Goal: Transaction & Acquisition: Book appointment/travel/reservation

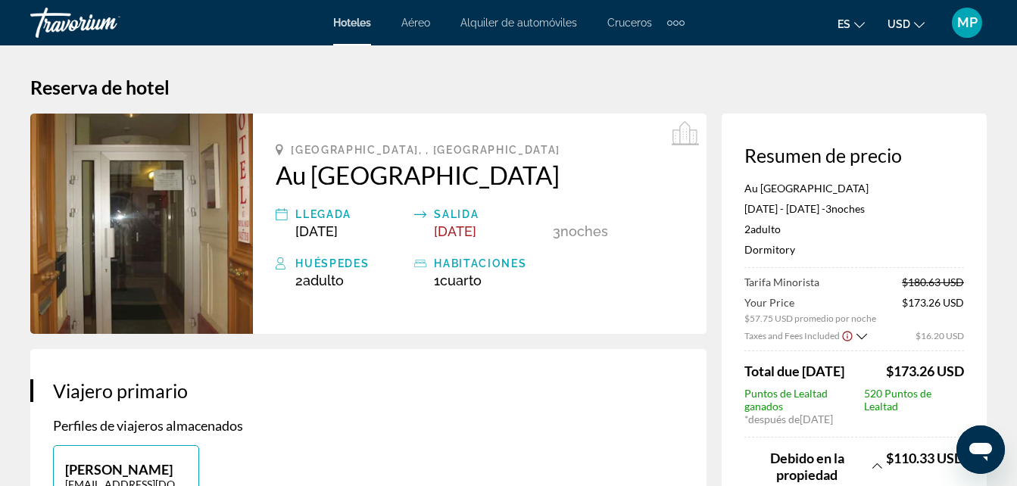
click at [920, 24] on icon "Change currency" at bounding box center [919, 25] width 11 height 11
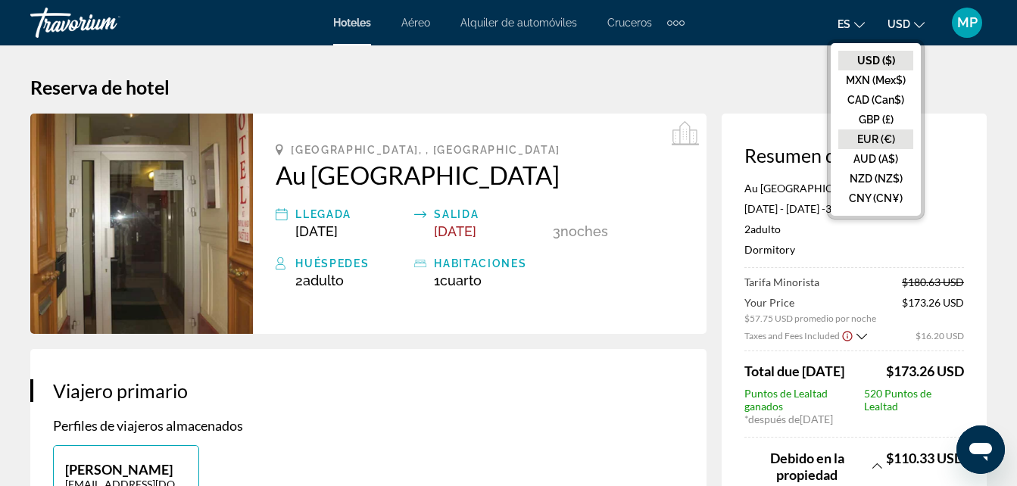
click at [873, 137] on button "EUR (€)" at bounding box center [875, 139] width 75 height 20
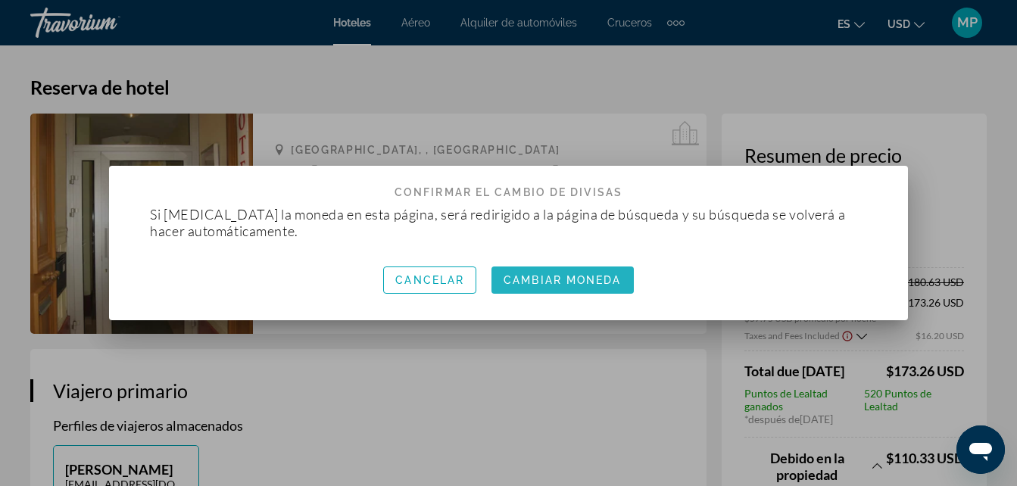
click at [548, 283] on span "Cambiar moneda" at bounding box center [561, 280] width 117 height 12
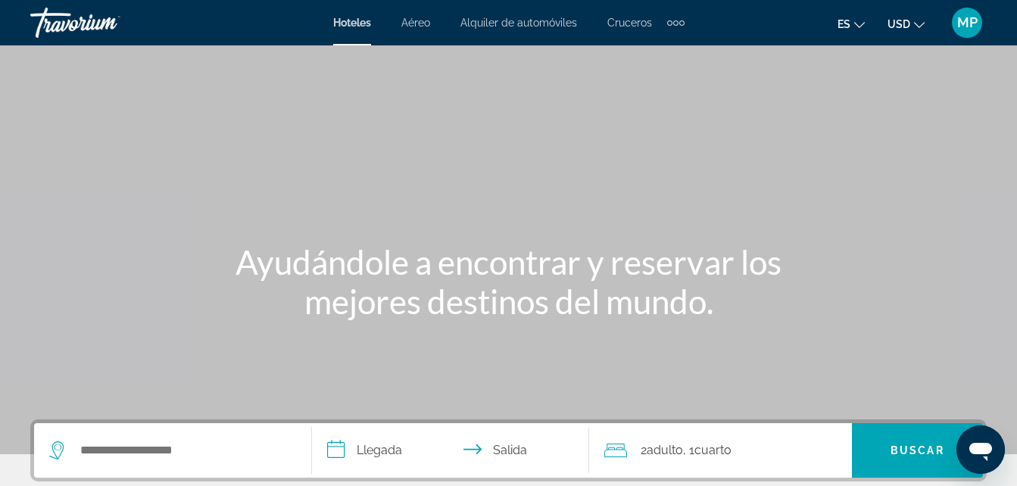
click at [830, 7] on div "es English Español Français Italiano Português русский USD USD ($) MXN (Mex$) C…" at bounding box center [843, 23] width 288 height 32
click at [193, 440] on input "Search widget" at bounding box center [184, 450] width 210 height 23
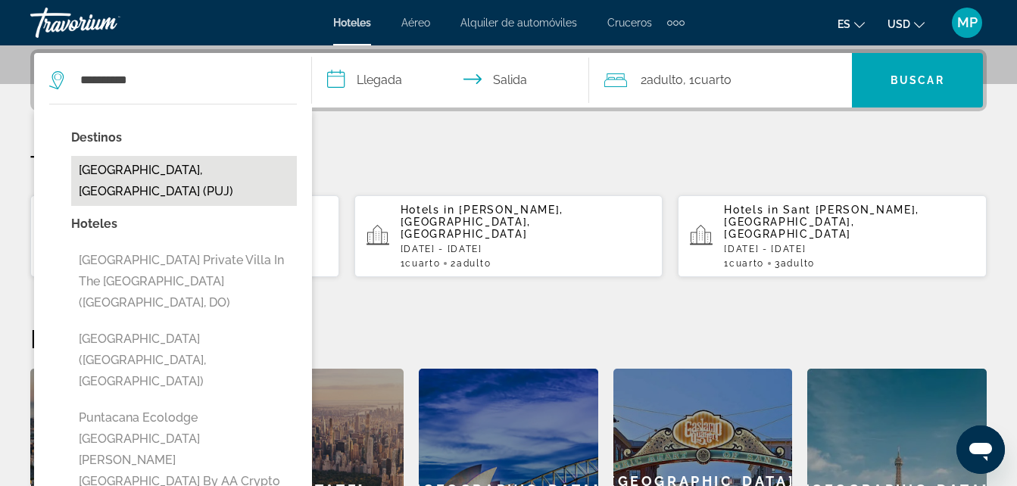
click at [170, 188] on button "[GEOGRAPHIC_DATA], [GEOGRAPHIC_DATA] (PUJ)" at bounding box center [184, 181] width 226 height 50
type input "**********"
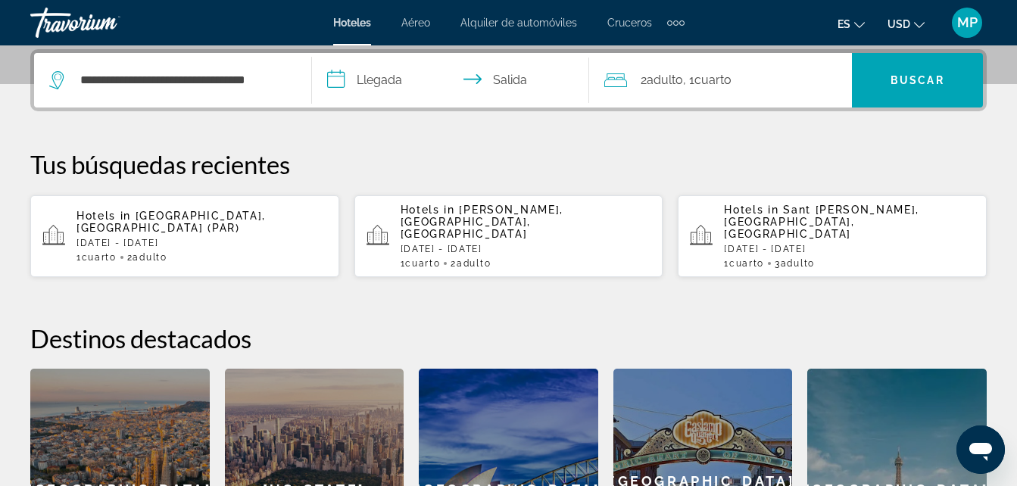
click at [344, 83] on input "**********" at bounding box center [454, 82] width 284 height 59
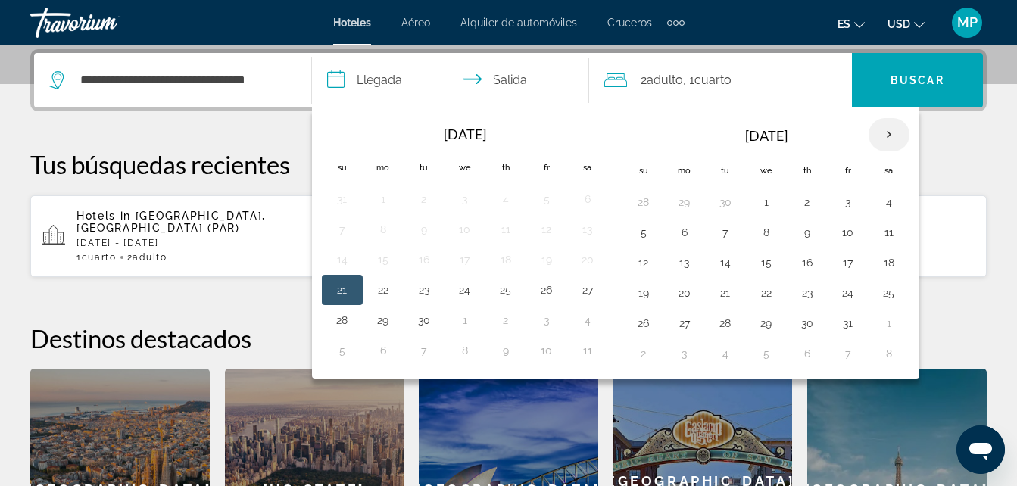
click at [888, 129] on th "Next month" at bounding box center [888, 134] width 41 height 33
click at [687, 327] on button "29" at bounding box center [684, 323] width 24 height 21
click at [886, 134] on th "Next month" at bounding box center [888, 134] width 41 height 33
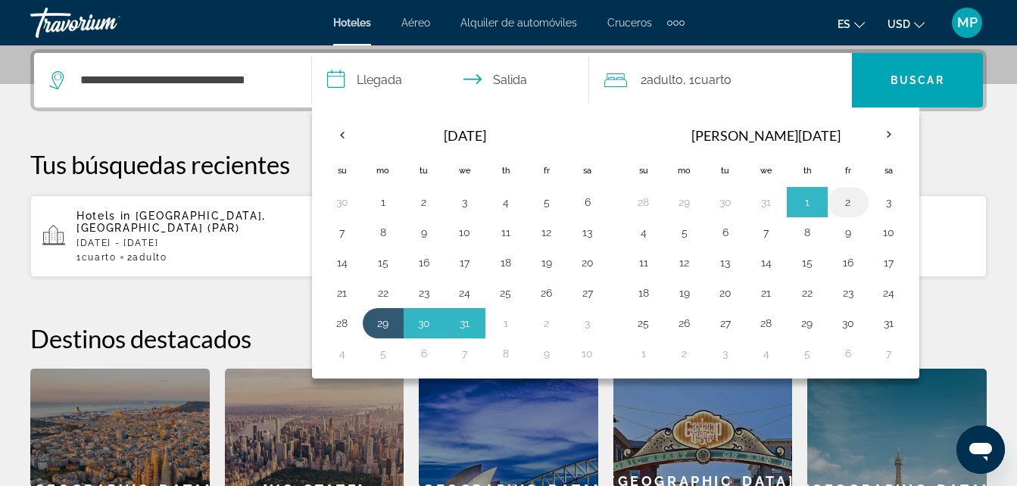
click at [850, 202] on button "2" at bounding box center [848, 202] width 24 height 21
type input "**********"
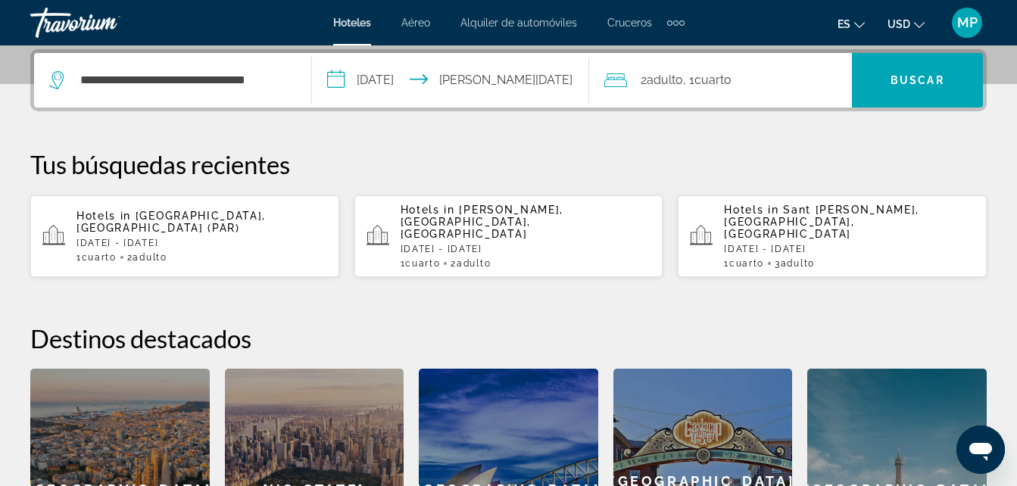
click at [690, 75] on span ", 1 Cuarto habitaciones" at bounding box center [707, 80] width 48 height 21
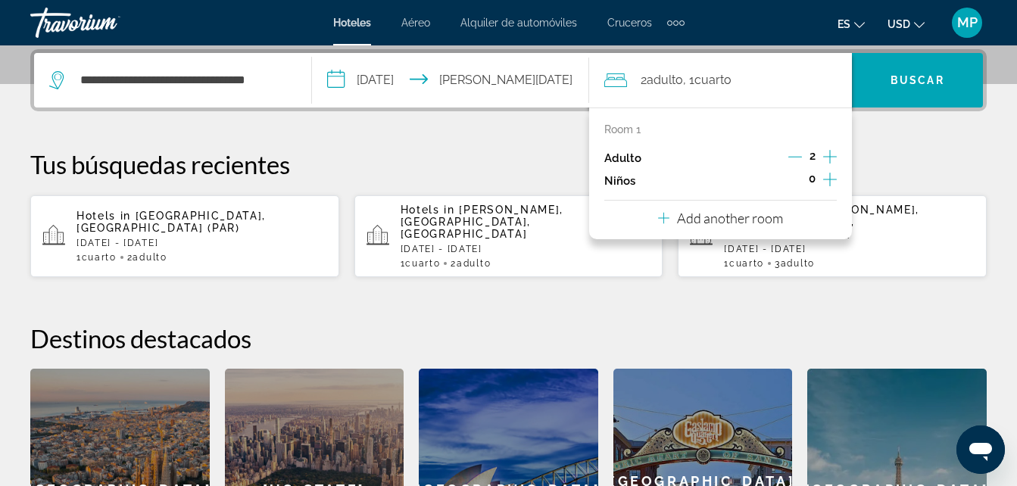
click at [831, 152] on icon "Increment adults" at bounding box center [830, 157] width 14 height 18
click at [887, 91] on span "Search widget" at bounding box center [917, 80] width 131 height 36
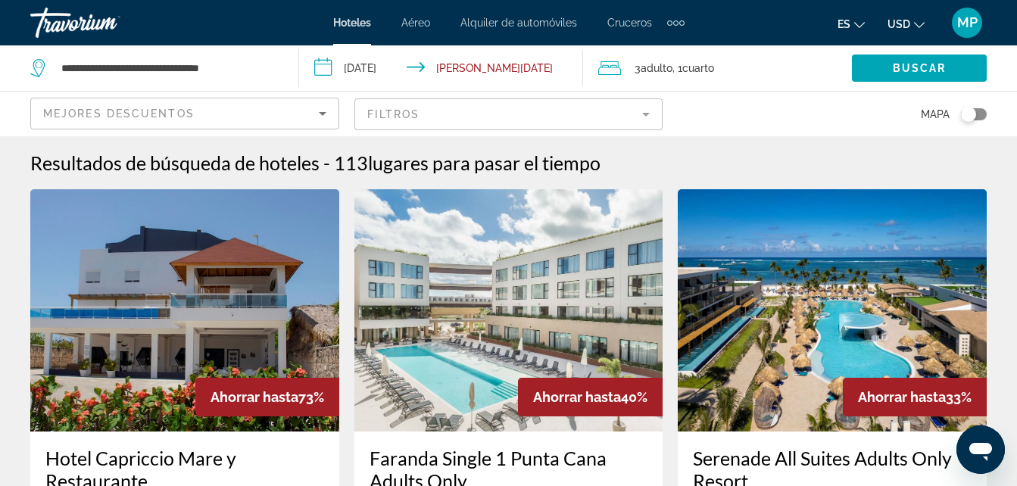
click at [320, 114] on icon "Sort by" at bounding box center [323, 114] width 8 height 4
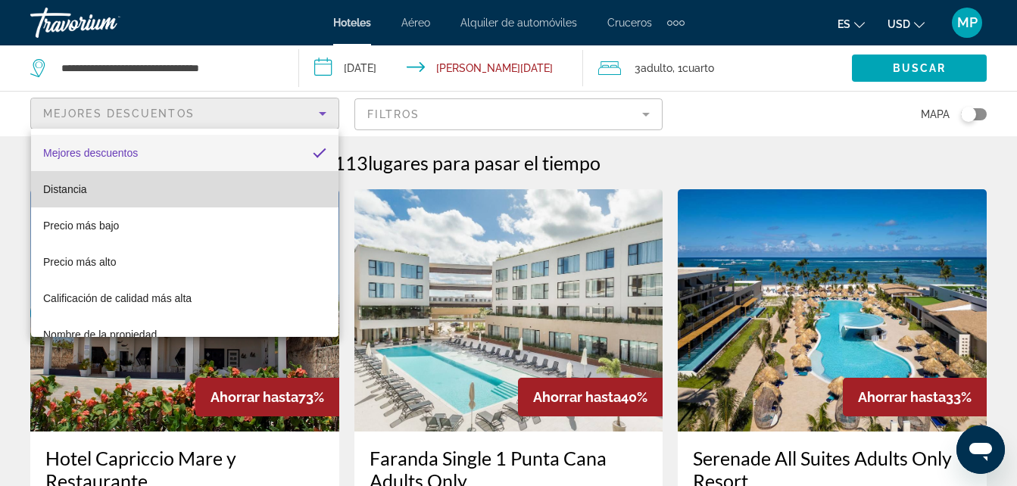
click at [268, 190] on mat-option "Distancia" at bounding box center [184, 189] width 307 height 36
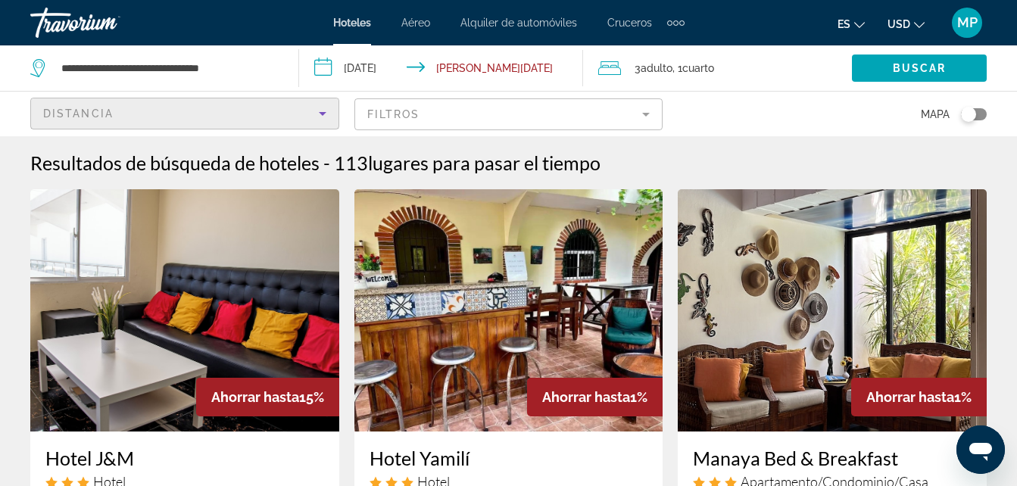
click at [643, 154] on div "Resultados de búsqueda de hoteles - 113 lugares para pasar el tiempo" at bounding box center [508, 162] width 956 height 23
click at [322, 111] on icon "Sort by" at bounding box center [322, 113] width 18 height 18
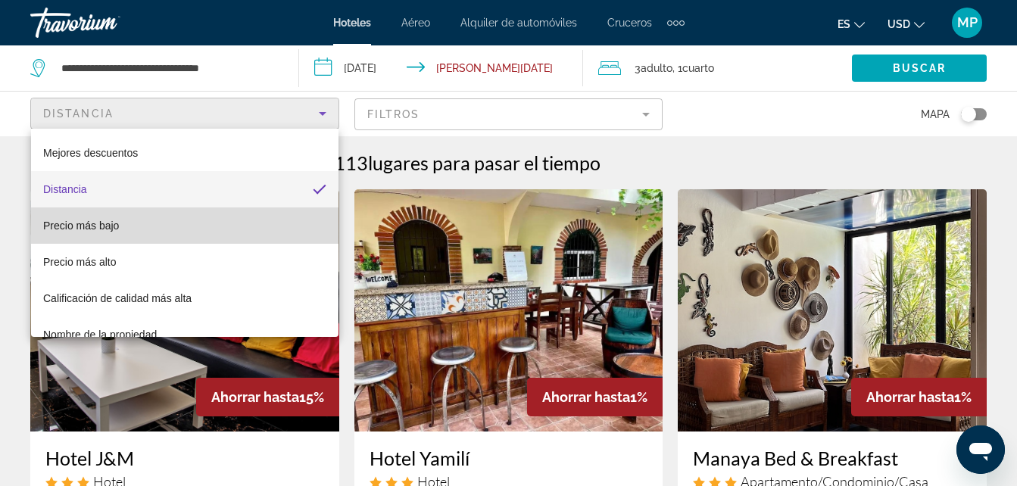
click at [278, 233] on mat-option "Precio más bajo" at bounding box center [184, 225] width 307 height 36
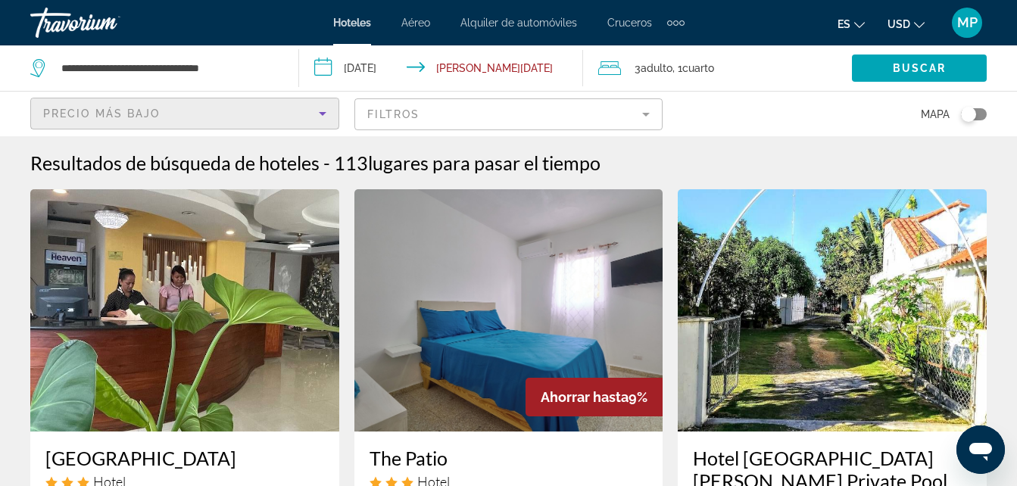
click at [318, 115] on icon "Sort by" at bounding box center [322, 113] width 18 height 18
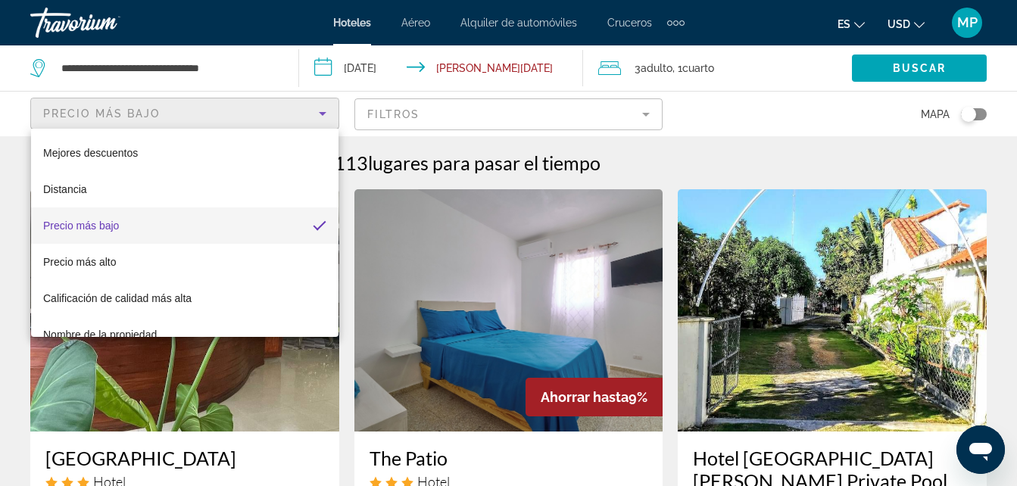
scroll to position [30, 0]
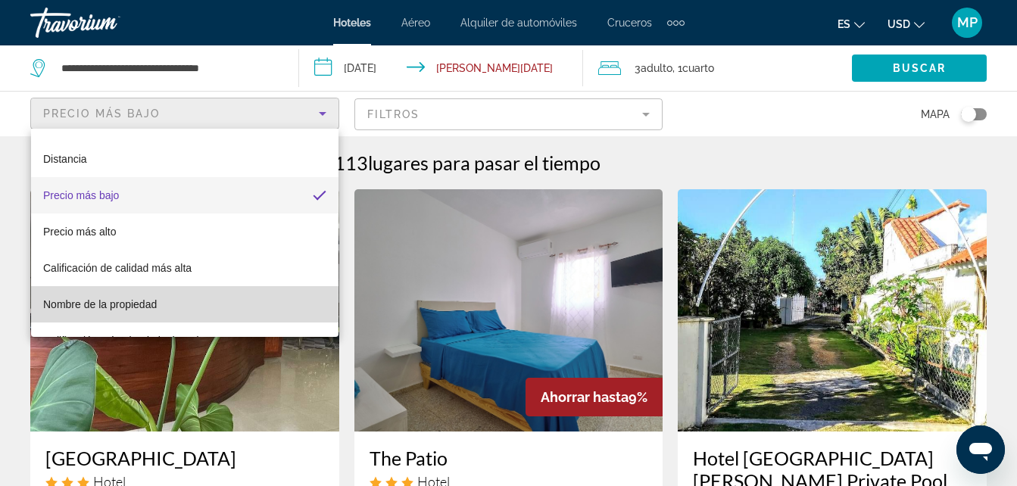
click at [221, 301] on mat-option "Nombre de la propiedad" at bounding box center [184, 304] width 307 height 36
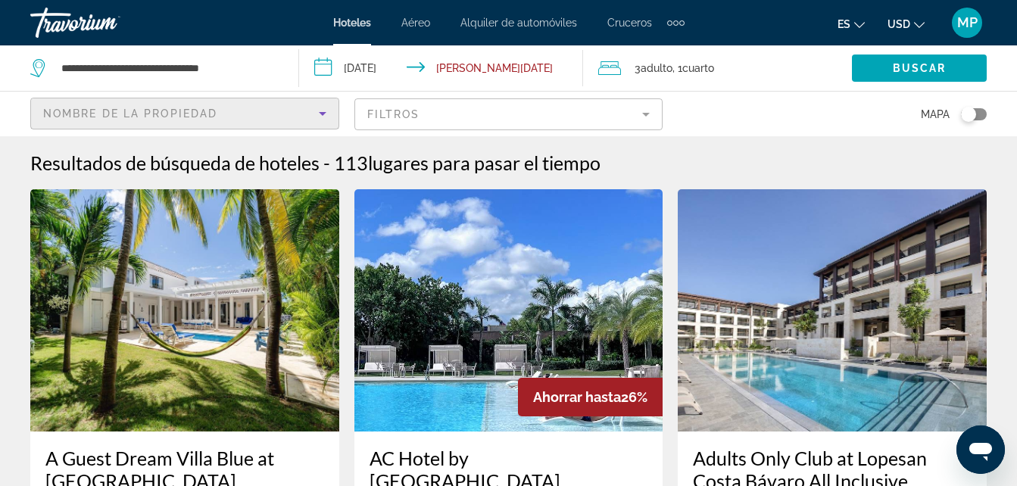
click at [491, 124] on mat-form-field "Filtros" at bounding box center [508, 114] width 309 height 32
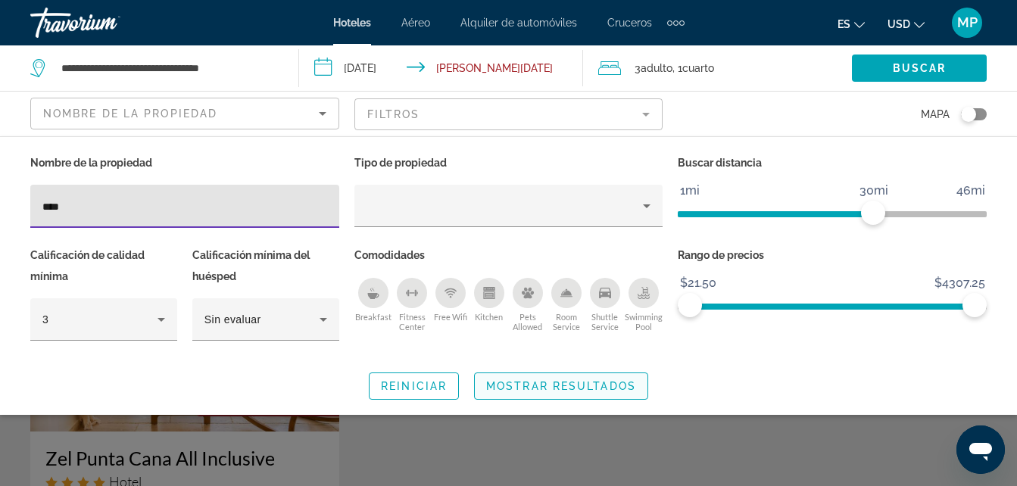
type input "***"
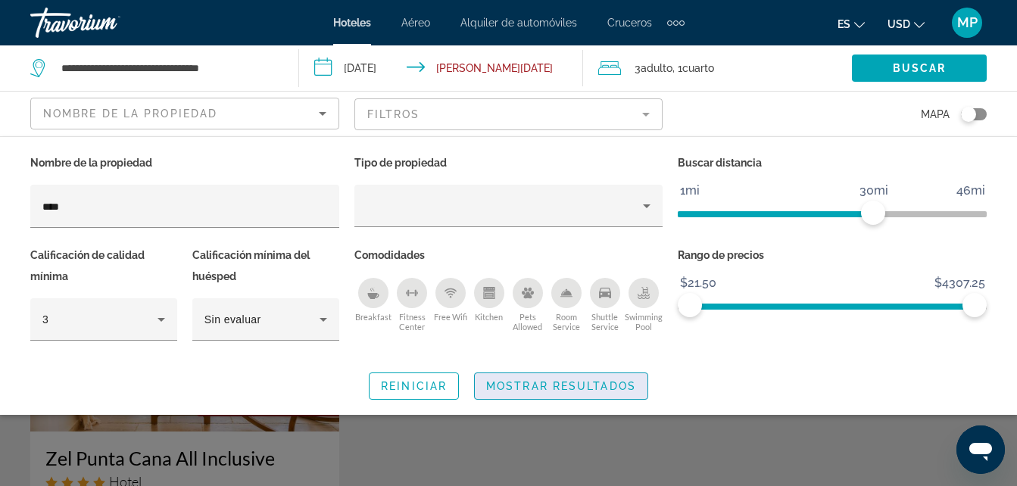
click at [499, 381] on span "Mostrar resultados" at bounding box center [561, 386] width 150 height 12
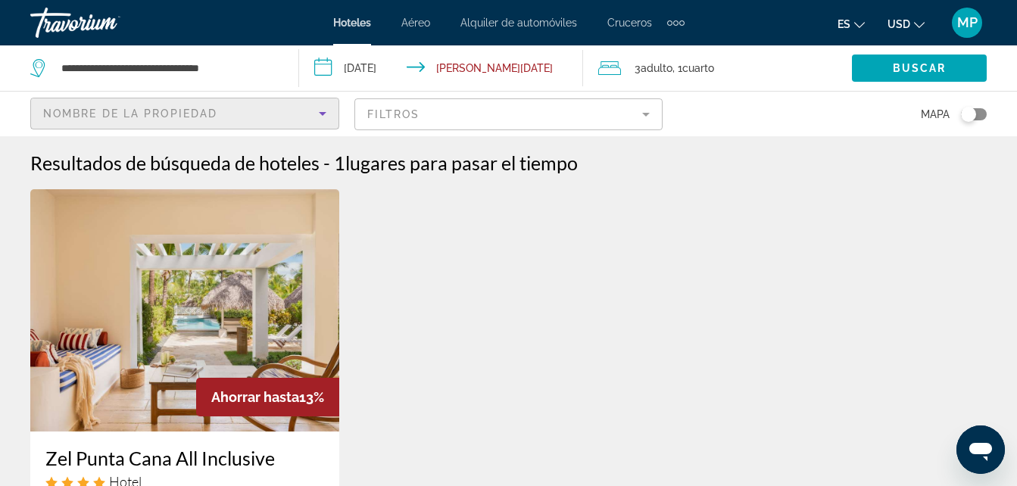
click at [322, 113] on icon "Sort by" at bounding box center [323, 114] width 8 height 4
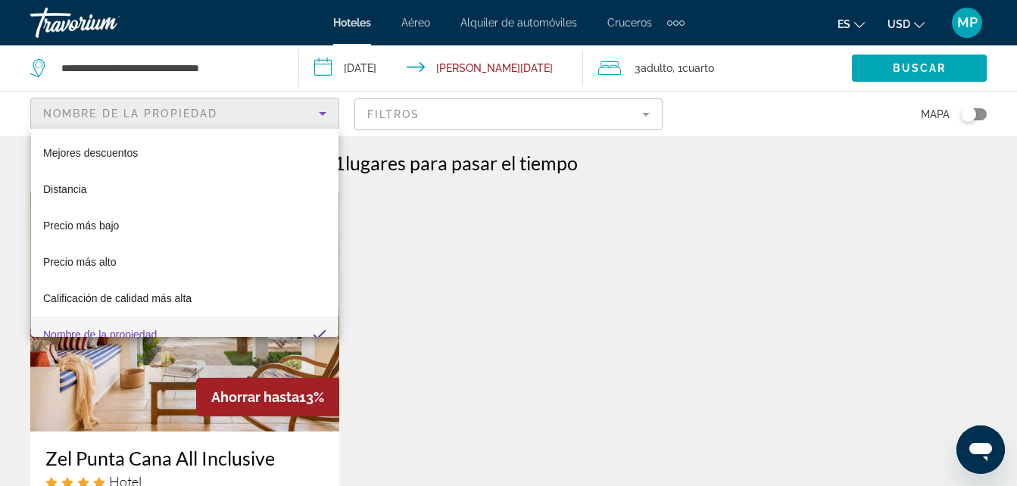
scroll to position [16, 0]
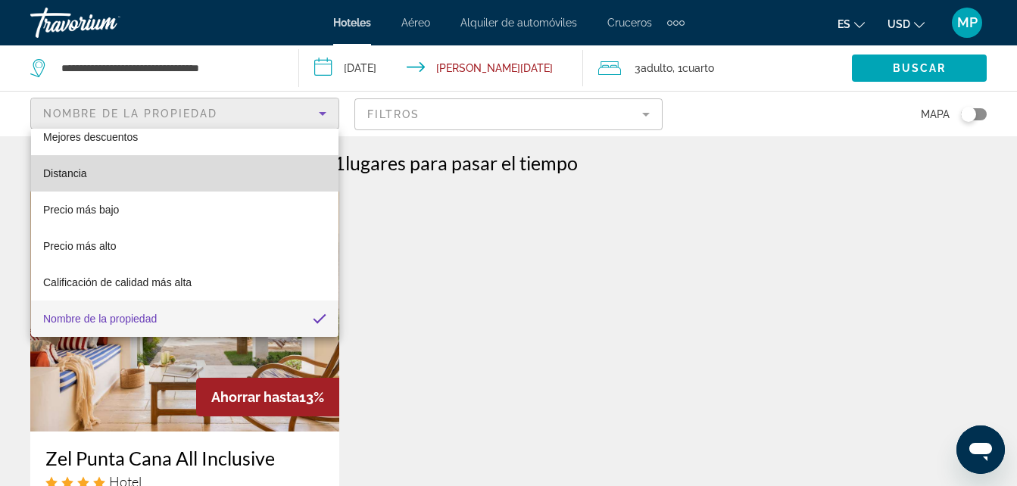
click at [248, 167] on mat-option "Distancia" at bounding box center [184, 173] width 307 height 36
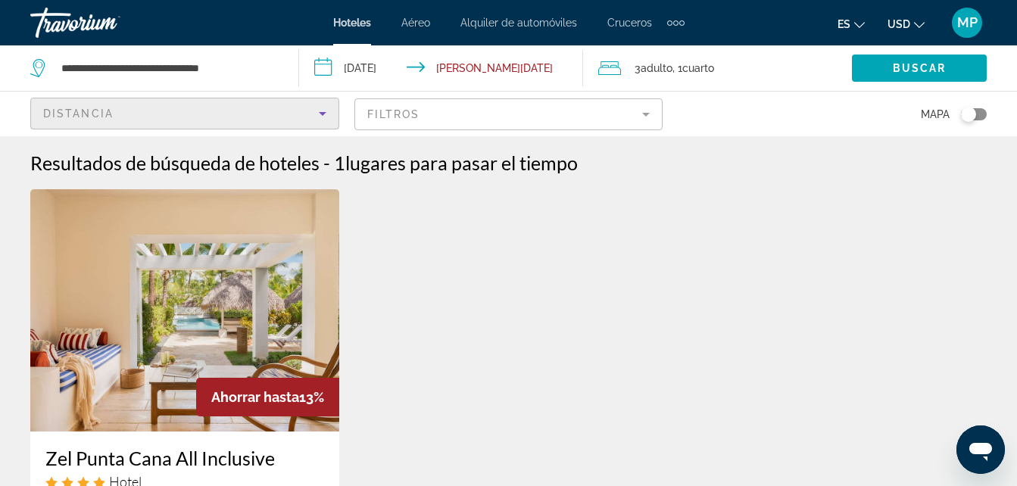
click at [432, 119] on mat-form-field "Filtros" at bounding box center [508, 114] width 309 height 32
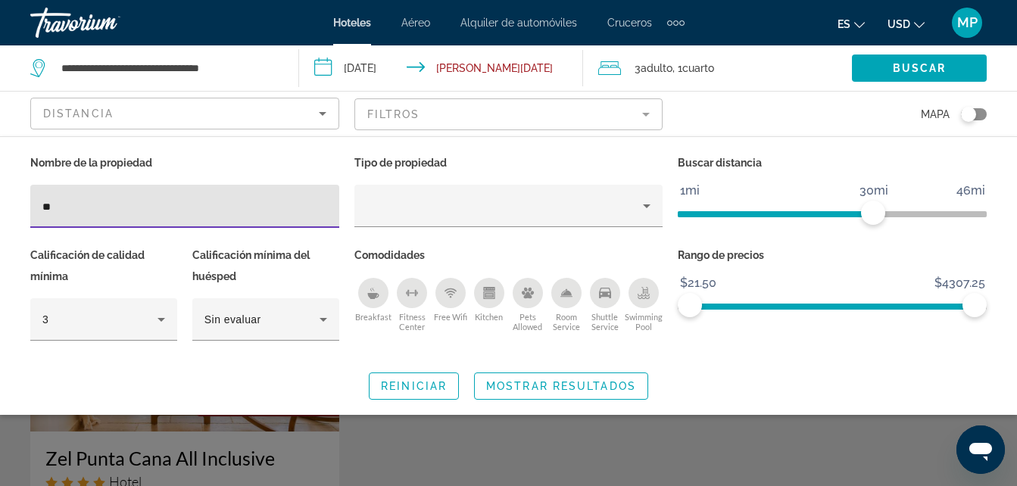
type input "*"
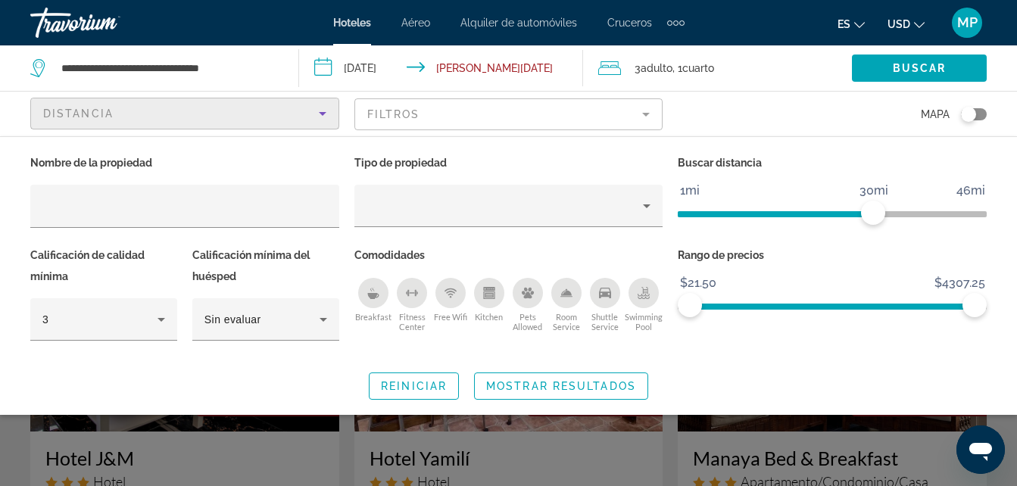
click at [321, 113] on icon "Sort by" at bounding box center [323, 114] width 8 height 4
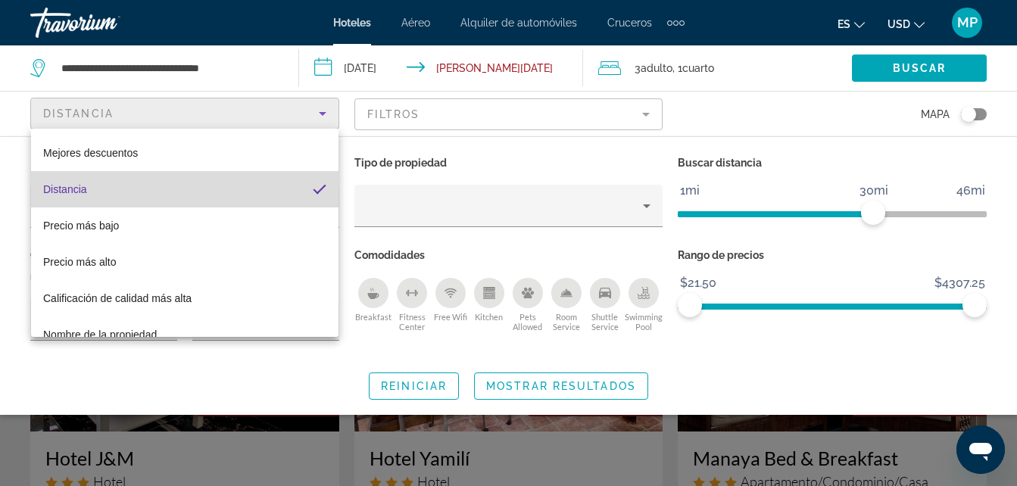
click at [266, 184] on mat-option "Distancia" at bounding box center [184, 189] width 307 height 36
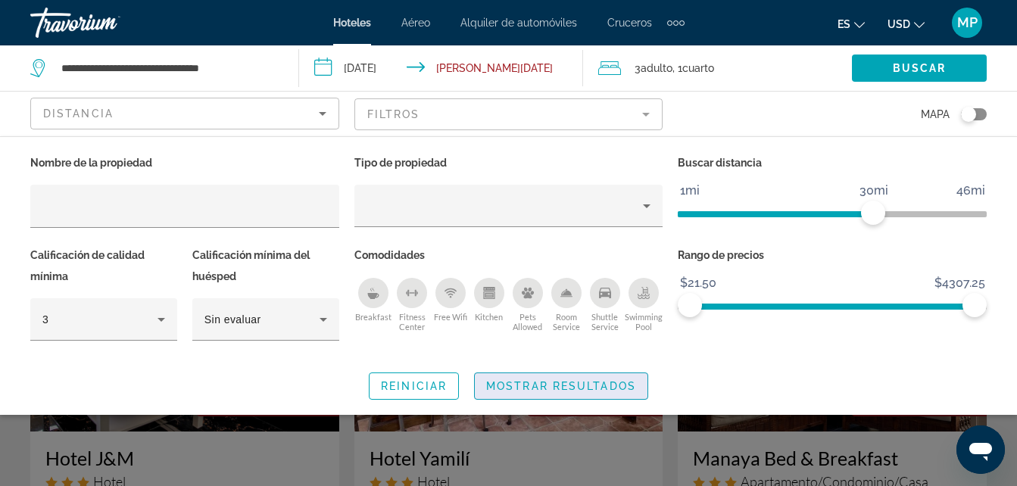
click at [548, 382] on span "Mostrar resultados" at bounding box center [561, 386] width 150 height 12
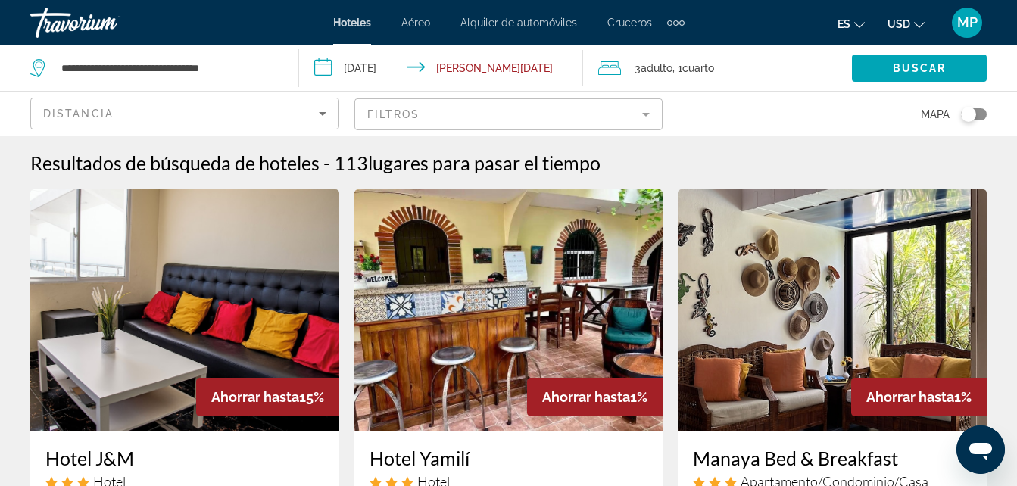
click at [441, 119] on mat-form-field "Filtros" at bounding box center [508, 114] width 309 height 32
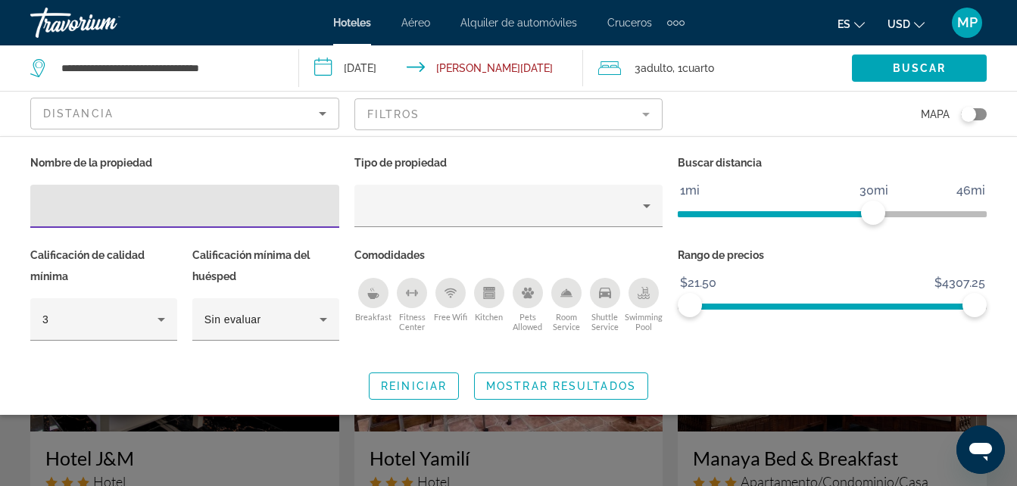
click at [712, 213] on span "ngx-slider" at bounding box center [774, 214] width 195 height 6
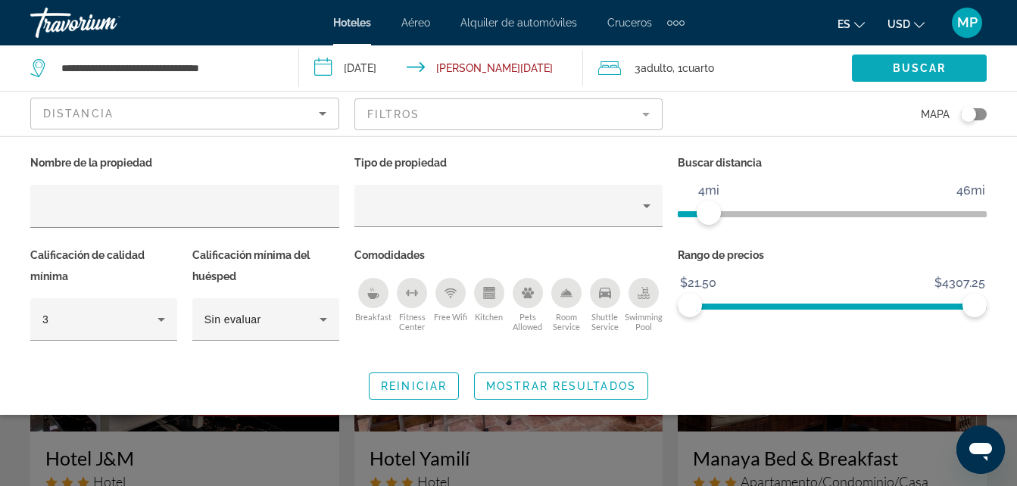
click at [912, 64] on span "Buscar" at bounding box center [919, 68] width 54 height 12
click at [912, 67] on span "Buscar" at bounding box center [919, 68] width 54 height 12
click at [565, 388] on span "Mostrar resultados" at bounding box center [561, 386] width 150 height 12
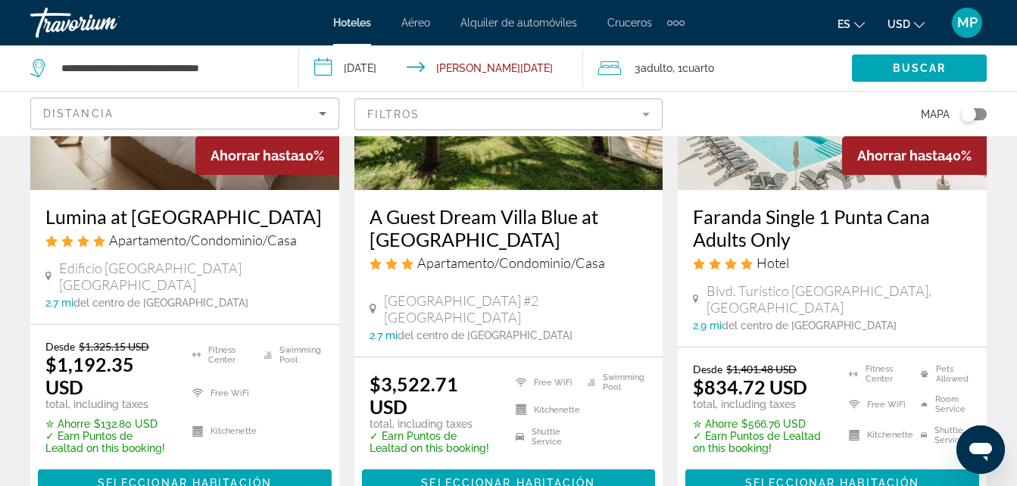
scroll to position [2279, 0]
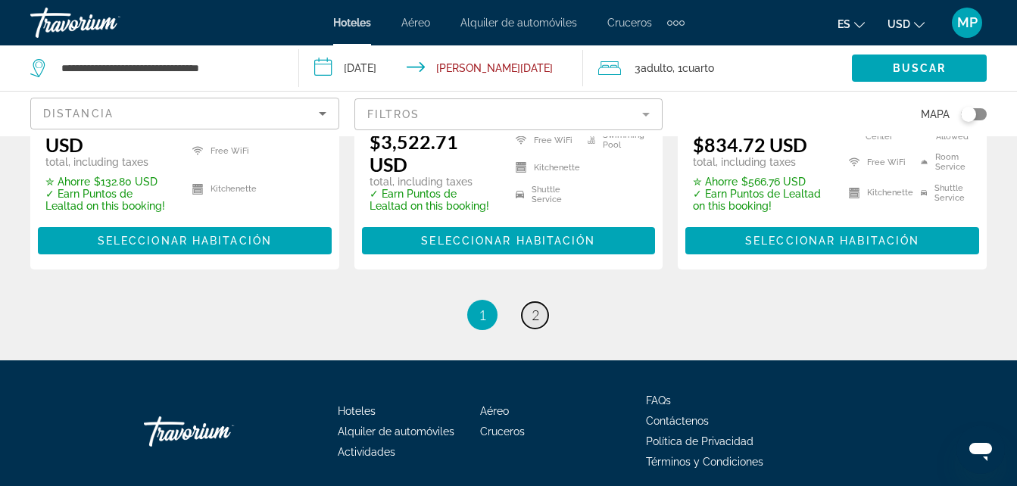
click at [540, 302] on link "page 2" at bounding box center [535, 315] width 26 height 26
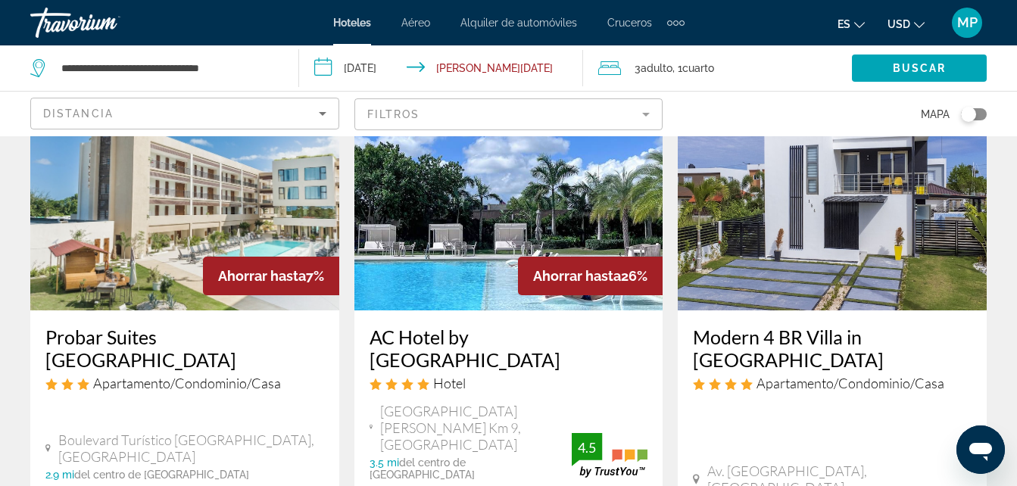
scroll to position [151, 0]
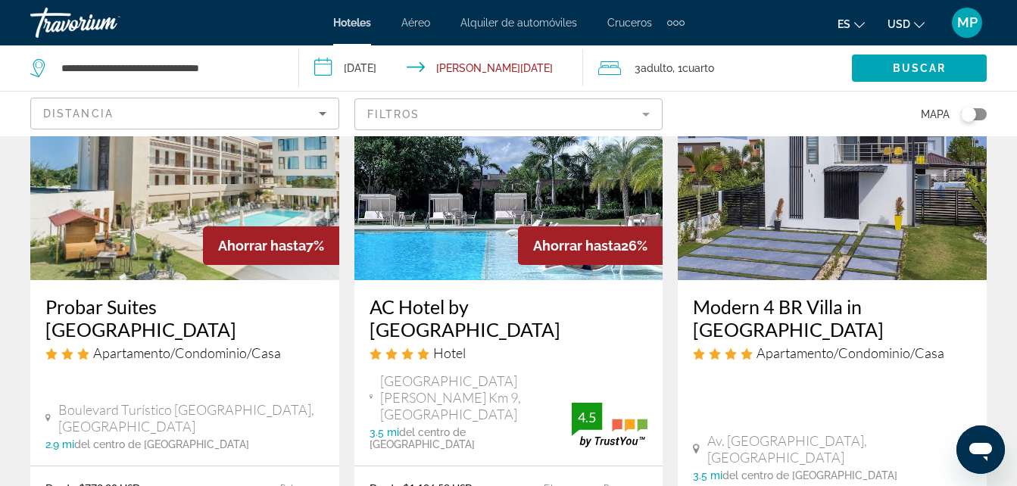
click at [137, 189] on img "Main content" at bounding box center [184, 159] width 309 height 242
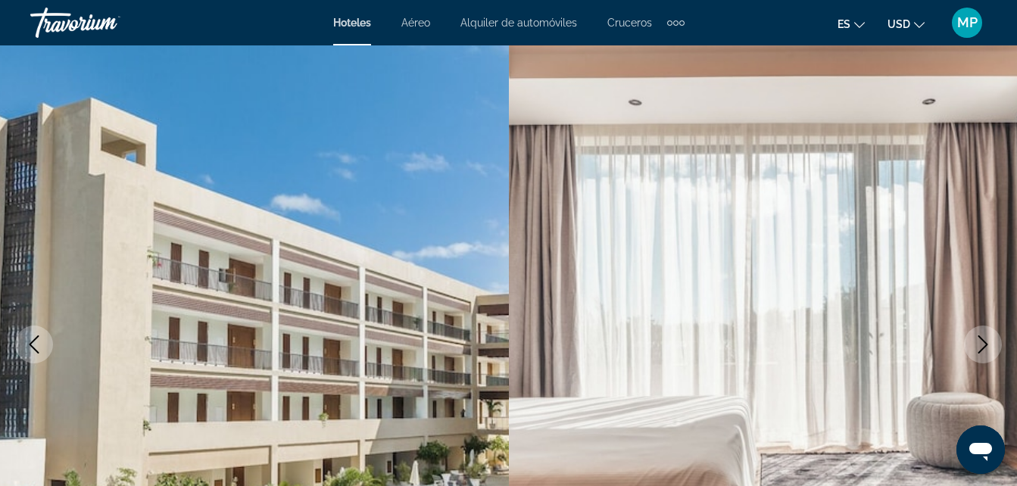
scroll to position [151, 0]
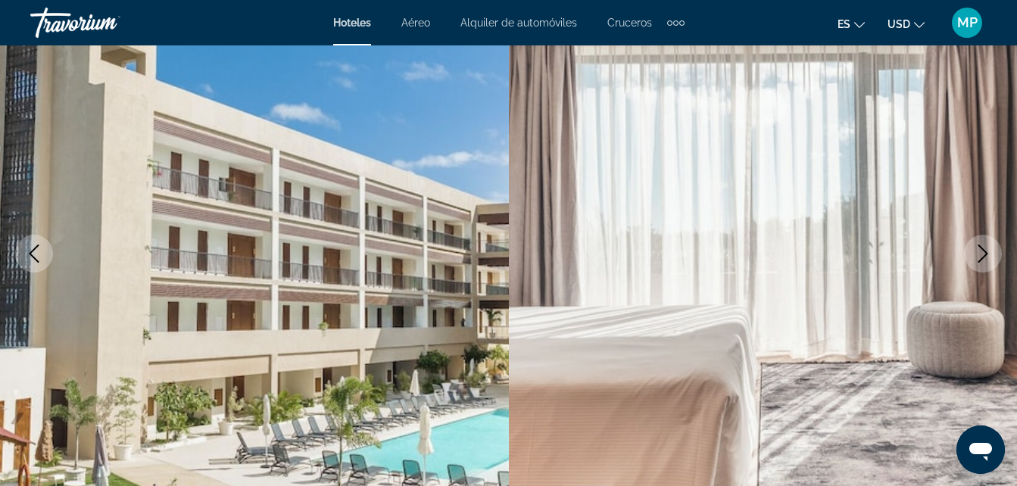
click at [977, 255] on icon "Next image" at bounding box center [982, 254] width 18 height 18
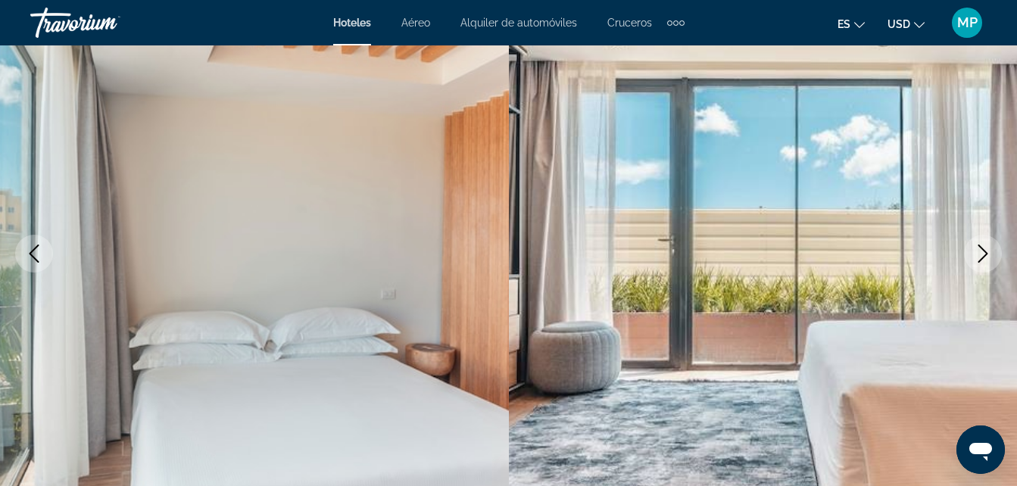
click at [977, 255] on icon "Next image" at bounding box center [982, 254] width 18 height 18
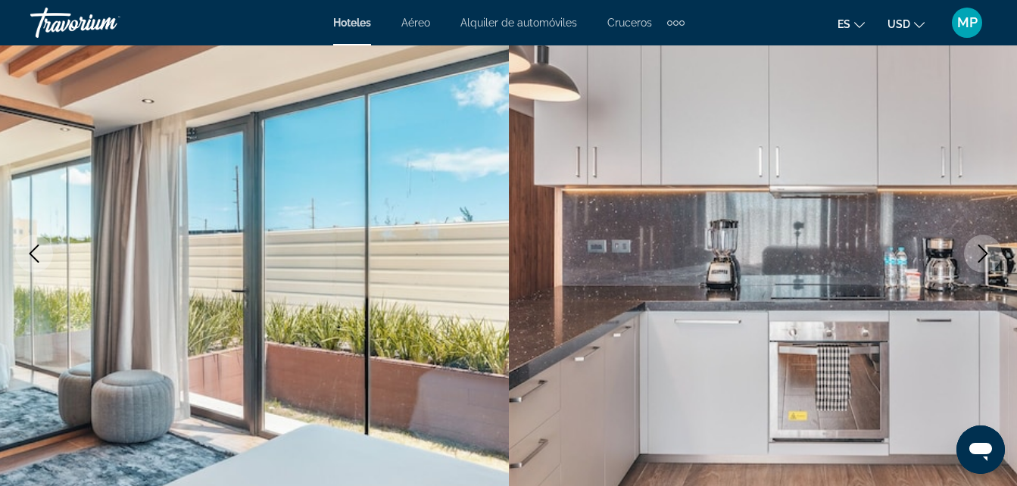
click at [977, 255] on icon "Next image" at bounding box center [982, 254] width 18 height 18
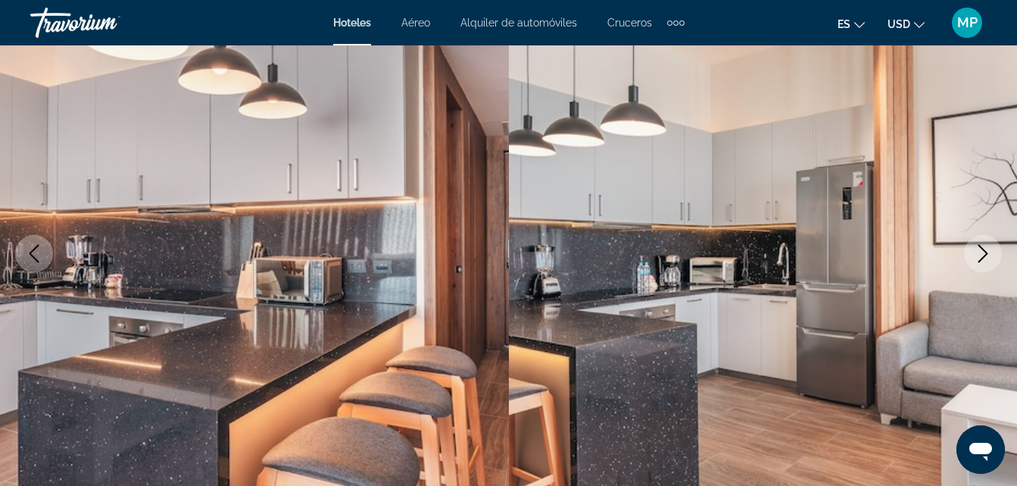
click at [977, 255] on icon "Next image" at bounding box center [982, 254] width 18 height 18
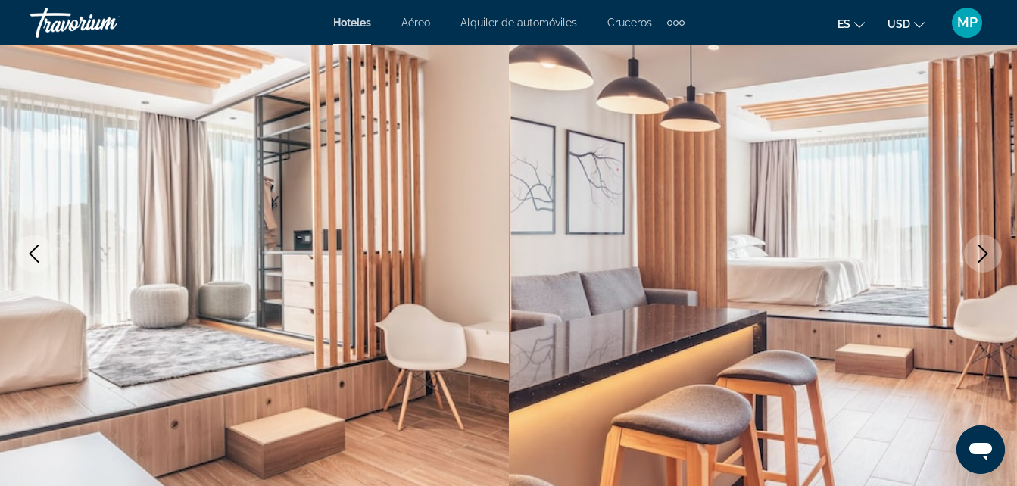
click at [977, 255] on icon "Next image" at bounding box center [982, 254] width 18 height 18
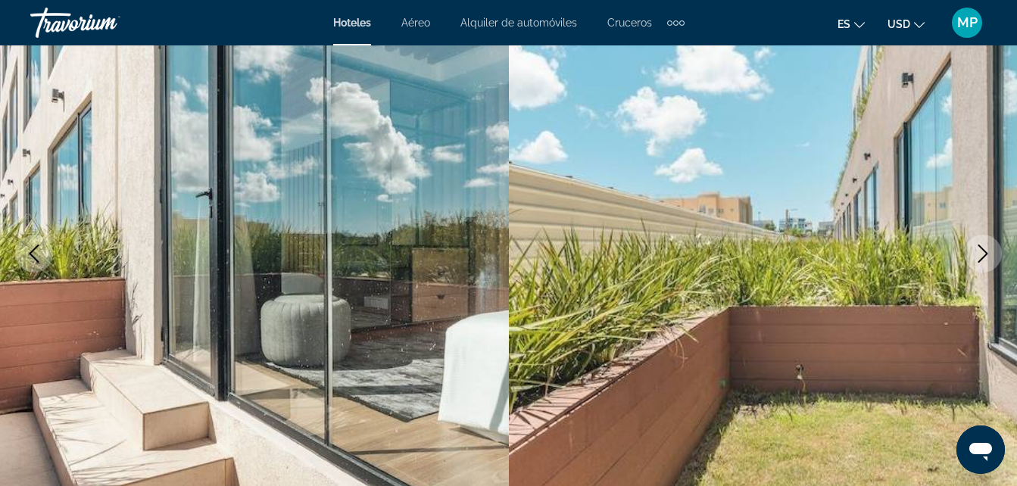
click at [977, 255] on icon "Next image" at bounding box center [982, 254] width 18 height 18
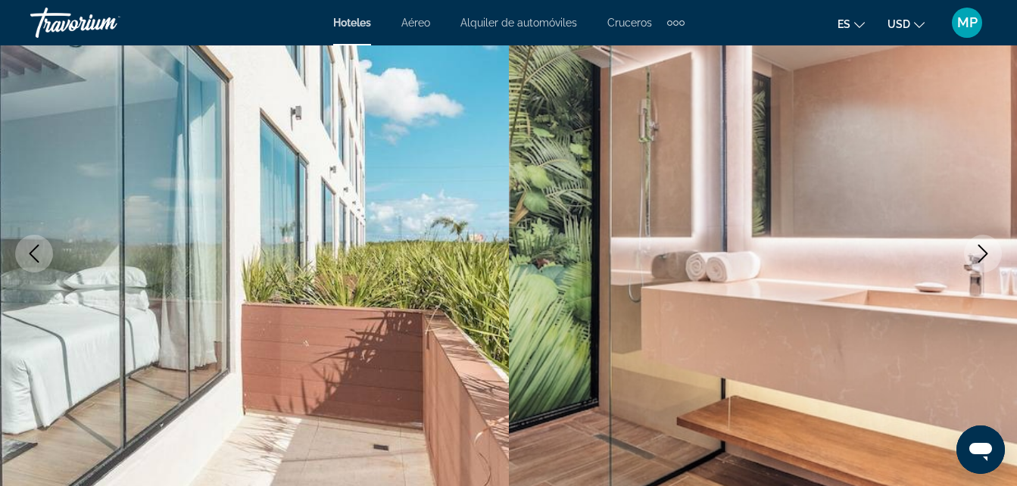
click at [977, 255] on icon "Next image" at bounding box center [982, 254] width 18 height 18
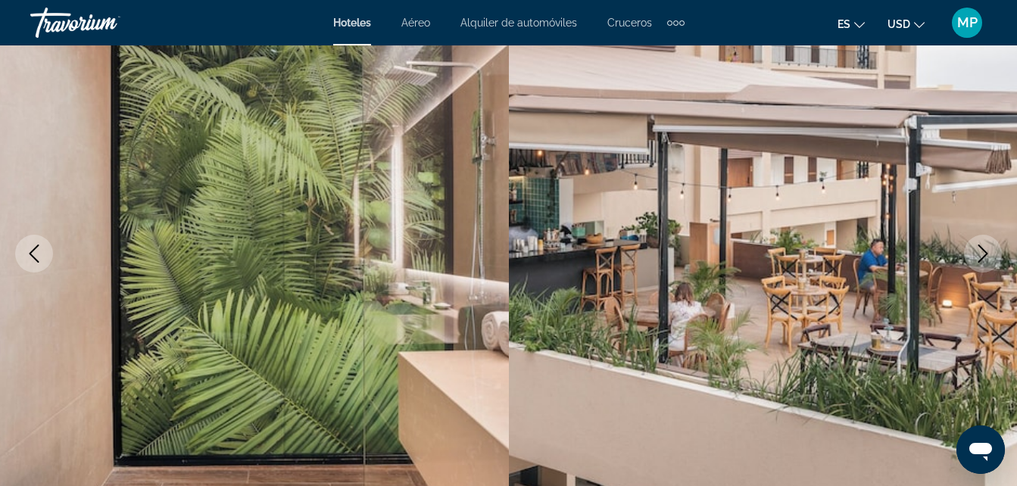
click at [977, 255] on icon "Next image" at bounding box center [982, 254] width 18 height 18
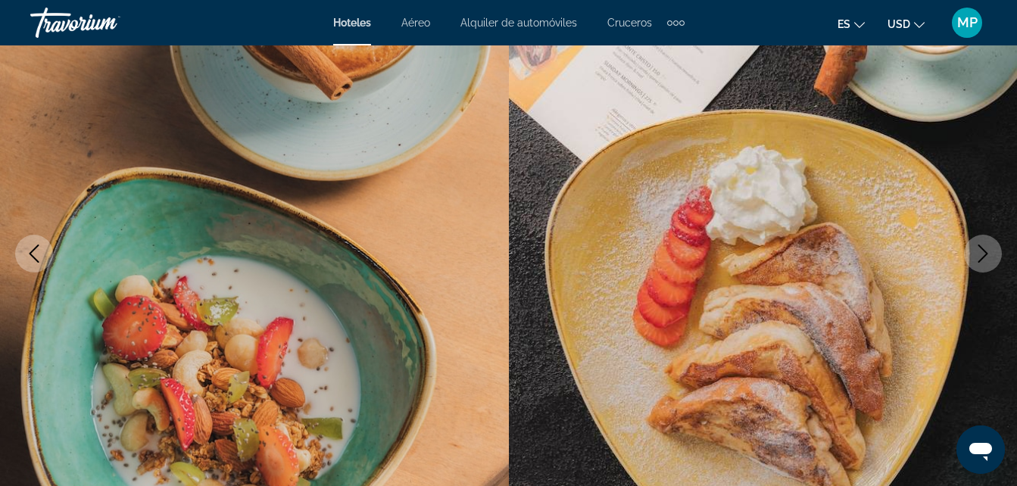
click at [975, 265] on button "Next image" at bounding box center [983, 254] width 38 height 38
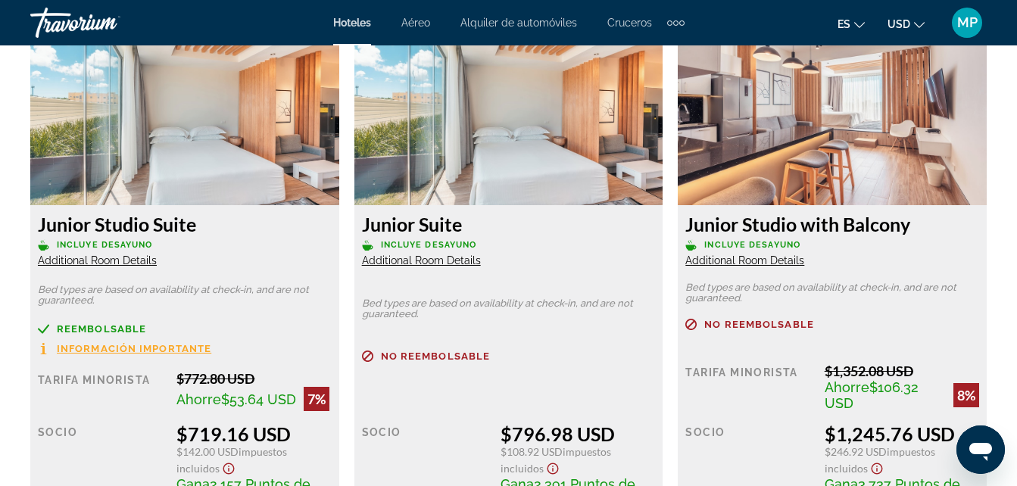
scroll to position [2453, 0]
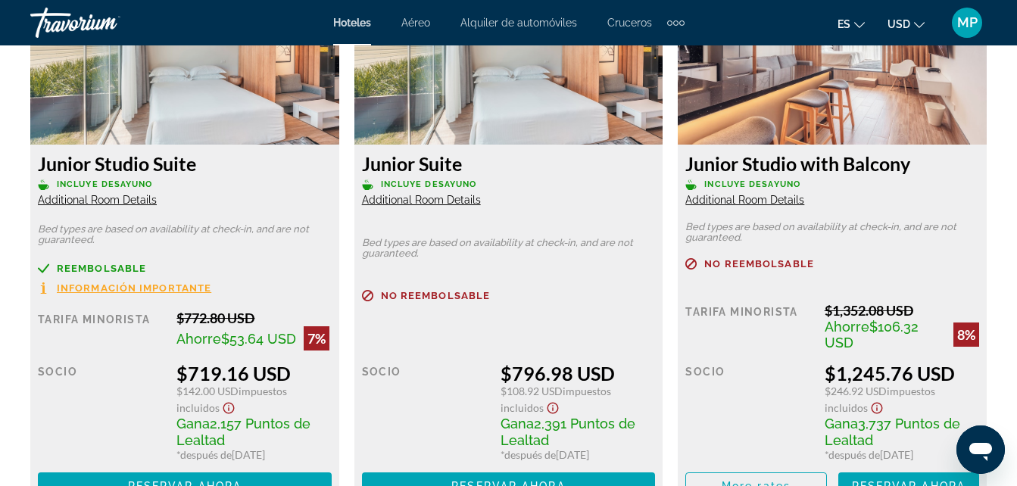
click at [976, 262] on p "No reembolsable" at bounding box center [832, 263] width 294 height 11
click at [980, 262] on div "Junior Studio with Balcony Incluye desayuno Additional Room Details Bed types a…" at bounding box center [831, 326] width 309 height 363
